Goal: Task Accomplishment & Management: Manage account settings

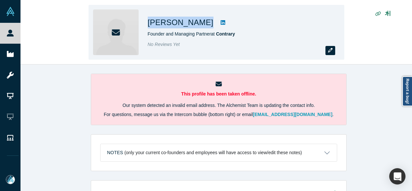
click at [330, 51] on icon "button" at bounding box center [330, 50] width 5 height 5
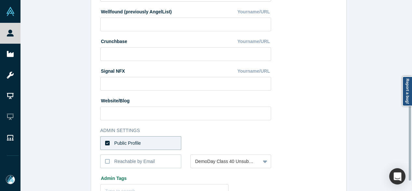
scroll to position [292, 0]
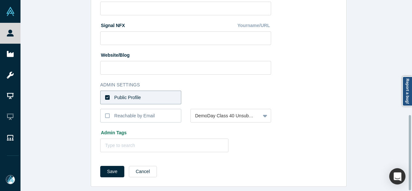
click at [134, 96] on div "Public Profile" at bounding box center [127, 97] width 27 height 7
click at [0, 0] on input "Public Profile" at bounding box center [0, 0] width 0 height 0
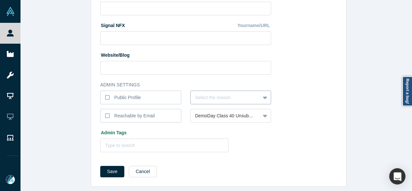
click at [198, 94] on div at bounding box center [225, 97] width 61 height 8
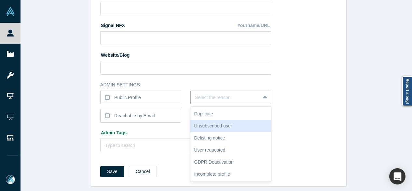
click at [208, 121] on div "Unsubscribed user" at bounding box center [230, 126] width 81 height 12
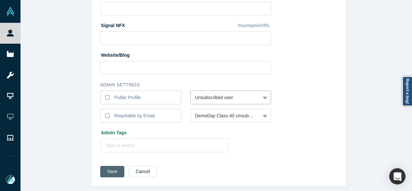
click at [113, 166] on button "Save" at bounding box center [112, 171] width 24 height 11
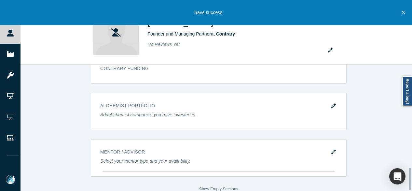
scroll to position [587, 0]
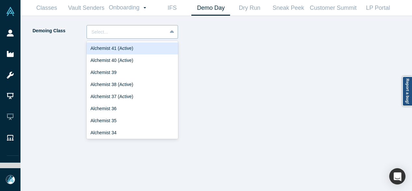
click at [131, 30] on div at bounding box center [126, 32] width 71 height 8
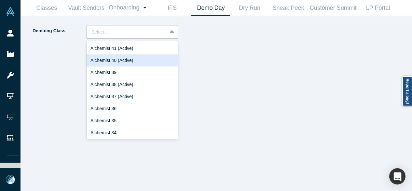
click at [116, 63] on div "Alchemist 40 (Active)" at bounding box center [132, 60] width 91 height 12
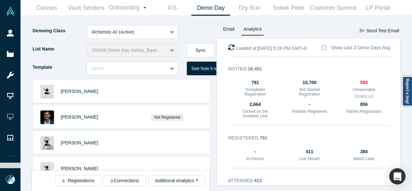
click at [359, 97] on button "Show the List" at bounding box center [364, 95] width 19 height 5
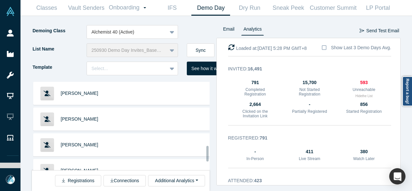
scroll to position [430, 0]
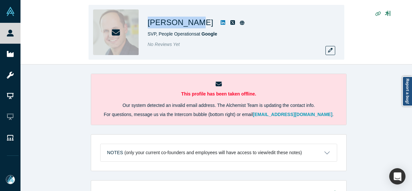
drag, startPoint x: 148, startPoint y: 23, endPoint x: 187, endPoint y: 27, distance: 39.3
click at [187, 27] on h1 "[PERSON_NAME]" at bounding box center [181, 23] width 66 height 12
copy h1 "[PERSON_NAME]"
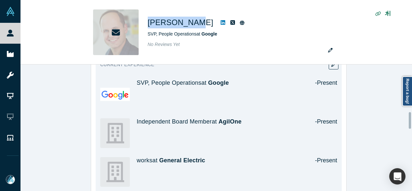
scroll to position [337, 0]
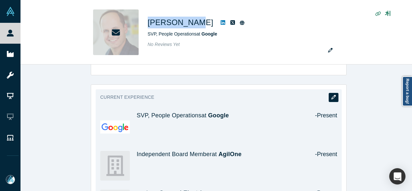
click at [332, 95] on icon "button" at bounding box center [333, 97] width 5 height 5
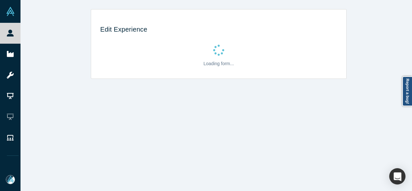
scroll to position [0, 0]
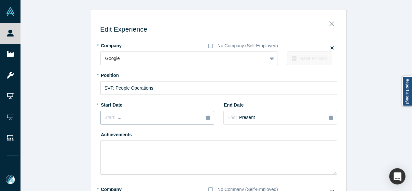
click at [136, 119] on div "Start: ..." at bounding box center [156, 117] width 105 height 7
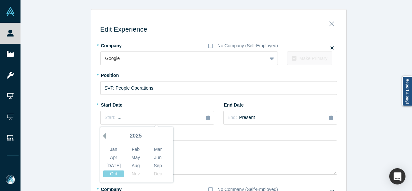
click at [102, 135] on button "Previous Year" at bounding box center [103, 135] width 7 height 7
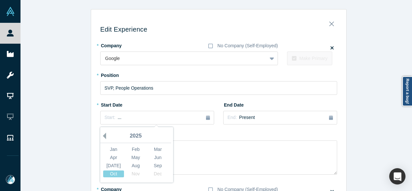
click at [101, 135] on button "Previous Year" at bounding box center [103, 135] width 7 height 7
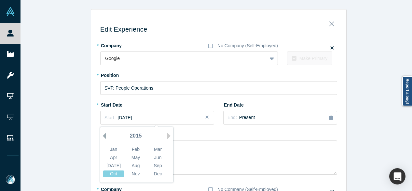
click at [102, 136] on button "Previous Year" at bounding box center [103, 135] width 7 height 7
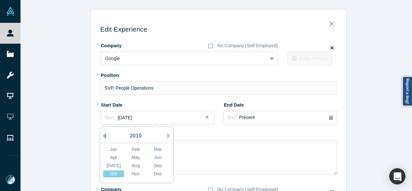
click at [103, 136] on button "Previous Year" at bounding box center [103, 135] width 7 height 7
click at [151, 148] on div "Mar" at bounding box center [157, 149] width 21 height 7
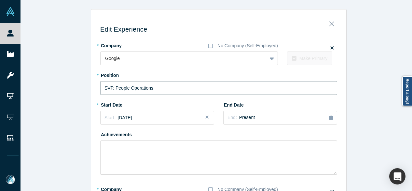
drag, startPoint x: 154, startPoint y: 88, endPoint x: 89, endPoint y: 80, distance: 65.6
paste input "(CHRO) / Executive Committee Member"
type input "SVP, People Operations (CHRO) / Executive Committee Member"
drag, startPoint x: 249, startPoint y: 119, endPoint x: 241, endPoint y: 124, distance: 9.3
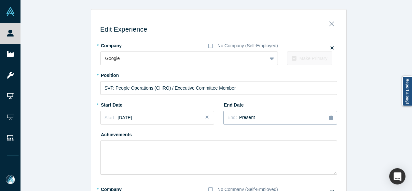
click at [249, 119] on span "Present" at bounding box center [247, 117] width 16 height 5
click at [267, 135] on button "Previous Year" at bounding box center [267, 135] width 7 height 7
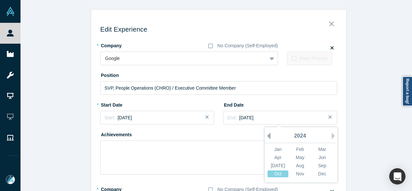
click at [267, 135] on button "Previous Year" at bounding box center [267, 135] width 7 height 7
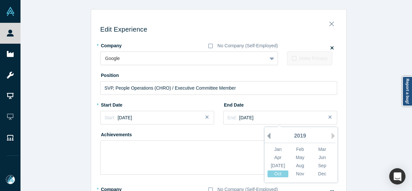
click at [267, 135] on button "Previous Year" at bounding box center [267, 135] width 7 height 7
drag, startPoint x: 320, startPoint y: 173, endPoint x: 191, endPoint y: 132, distance: 134.8
click at [320, 173] on div "Dec" at bounding box center [322, 173] width 21 height 7
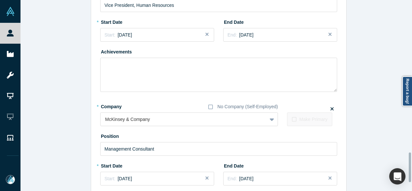
scroll to position [1042, 0]
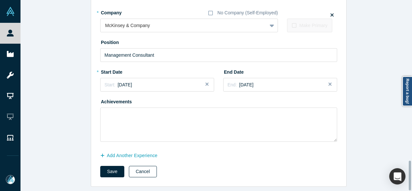
click at [140, 166] on button "Cancel" at bounding box center [143, 171] width 28 height 11
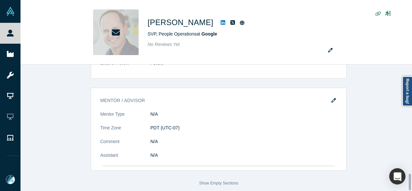
scroll to position [0, 0]
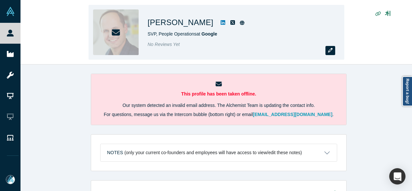
click at [329, 49] on icon "button" at bounding box center [330, 50] width 5 height 5
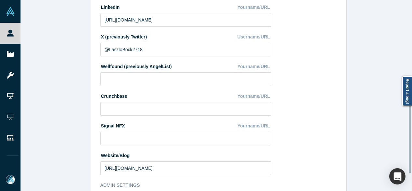
scroll to position [260, 0]
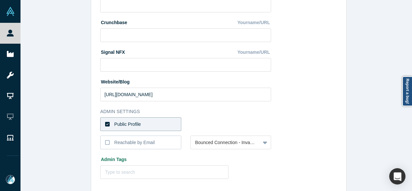
drag, startPoint x: 156, startPoint y: 123, endPoint x: 163, endPoint y: 117, distance: 10.2
click at [156, 123] on label "Public Profile" at bounding box center [140, 124] width 81 height 14
click at [0, 0] on input "Public Profile" at bounding box center [0, 0] width 0 height 0
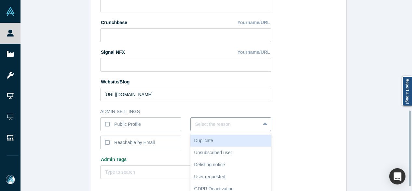
scroll to position [280, 0]
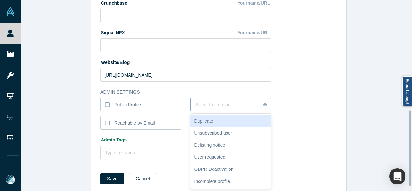
click at [198, 111] on div "6 results available. Use Up and Down to choose options, press Enter to select t…" at bounding box center [230, 105] width 81 height 14
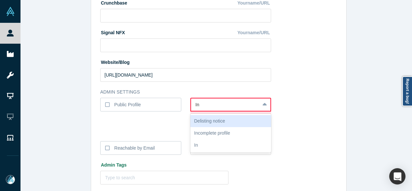
type input "I"
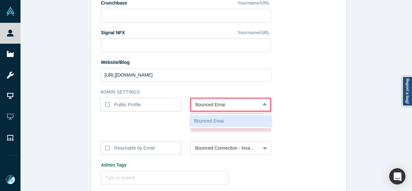
type input "Bounced Email"
click at [238, 124] on div "Bounced Email" at bounding box center [230, 121] width 81 height 12
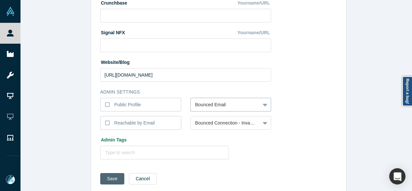
click at [114, 178] on button "Save" at bounding box center [112, 178] width 24 height 11
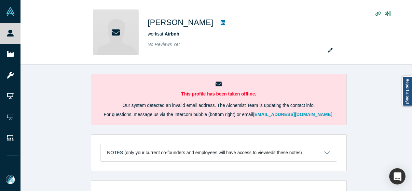
click at [62, 81] on div "This profile has been taken offline. Our system detected an invalid email addre…" at bounding box center [218, 129] width 396 height 131
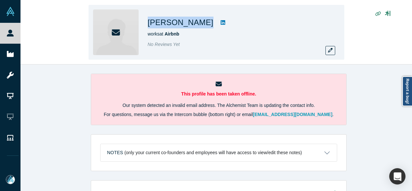
drag, startPoint x: 148, startPoint y: 24, endPoint x: 207, endPoint y: 24, distance: 58.9
click at [207, 24] on div "Belinda Johnson" at bounding box center [239, 23] width 182 height 12
copy div "Belinda Johnson"
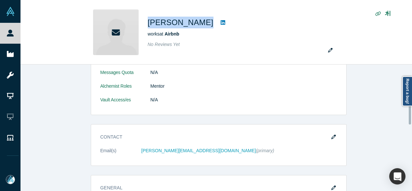
scroll to position [136, 0]
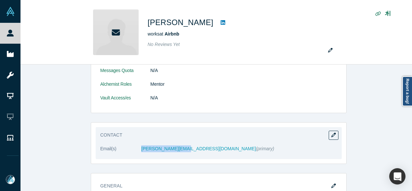
drag, startPoint x: 138, startPoint y: 154, endPoint x: 180, endPoint y: 152, distance: 42.3
click at [180, 152] on dl "Email(s) belinda@airbnb.com (primary)" at bounding box center [218, 152] width 237 height 14
copy dl "belinda@airbnb.com"
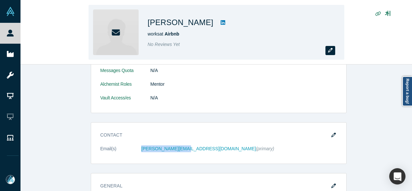
click at [330, 50] on icon "button" at bounding box center [330, 50] width 5 height 5
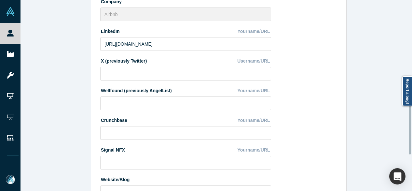
scroll to position [292, 0]
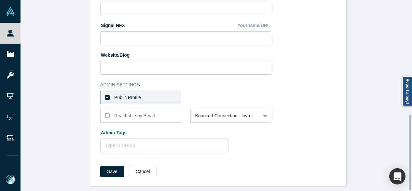
click at [158, 91] on label "Public Profile" at bounding box center [140, 97] width 81 height 14
click at [0, 0] on input "Public Profile" at bounding box center [0, 0] width 0 height 0
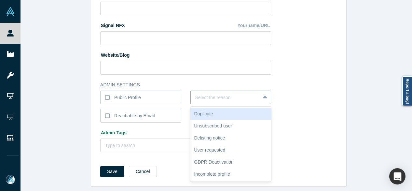
click at [216, 95] on div at bounding box center [225, 97] width 61 height 8
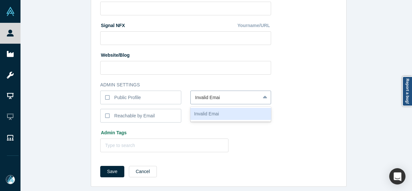
type input "Invalid Email"
click at [217, 113] on div "Invalid Email" at bounding box center [230, 114] width 81 height 12
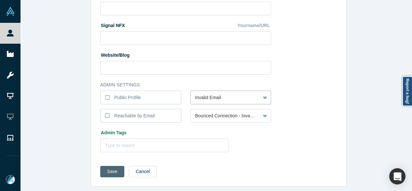
click at [110, 166] on button "Save" at bounding box center [112, 171] width 24 height 11
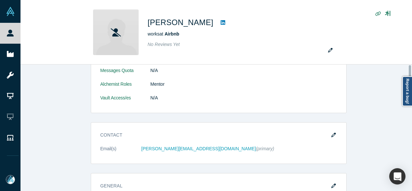
scroll to position [0, 0]
